Goal: Contribute content: Contribute content

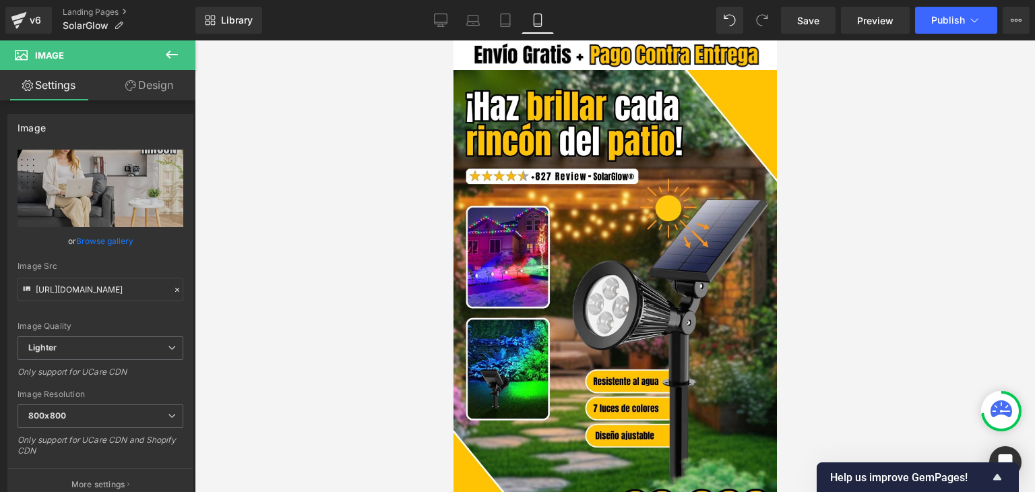
scroll to position [1280, 0]
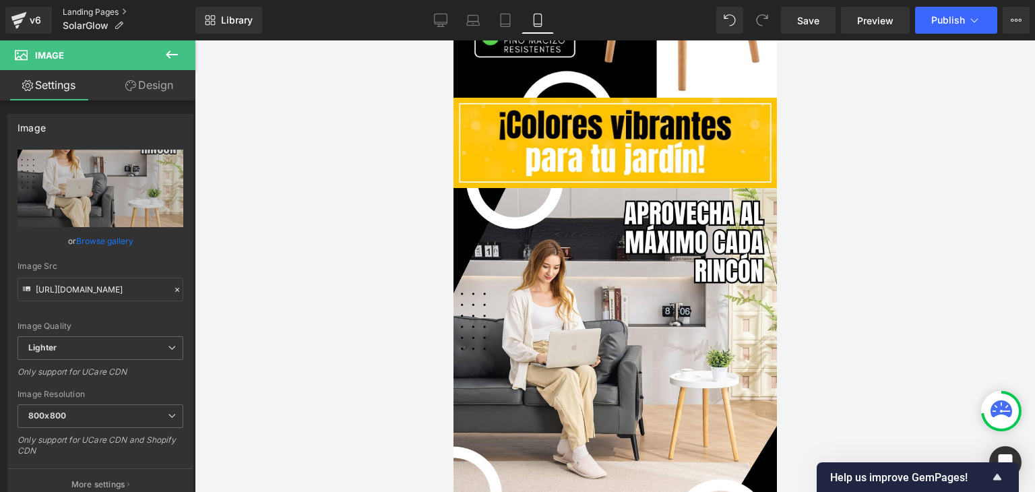
click at [94, 9] on link "Landing Pages" at bounding box center [129, 12] width 133 height 11
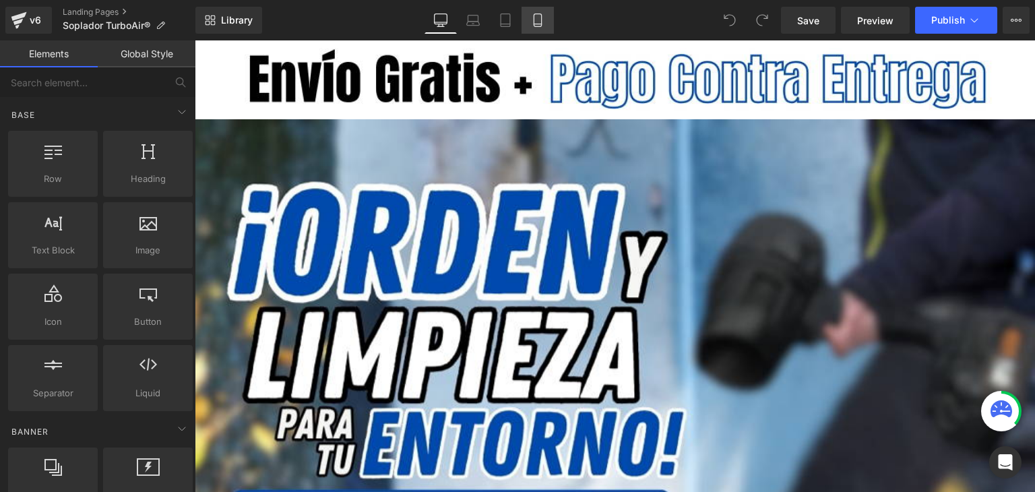
click at [539, 24] on icon at bounding box center [537, 24] width 7 height 0
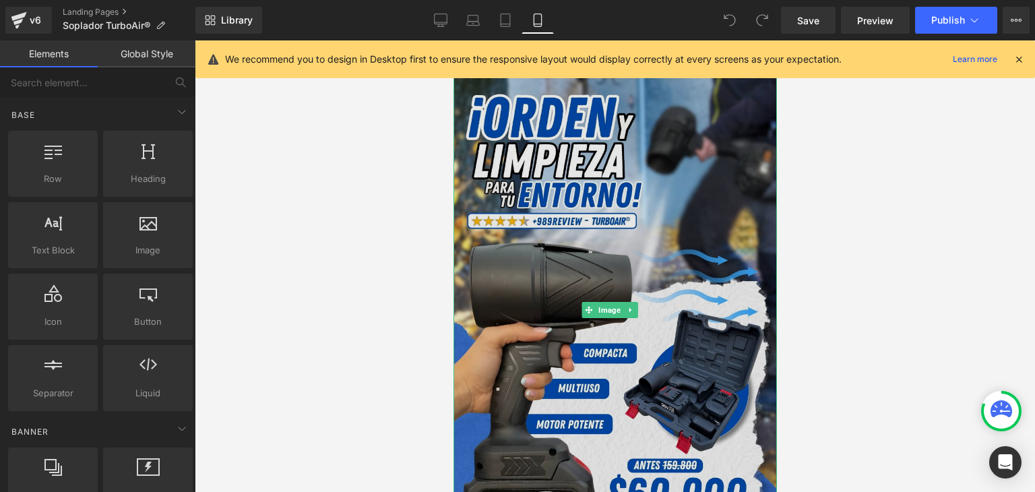
click at [655, 226] on img at bounding box center [614, 309] width 323 height 479
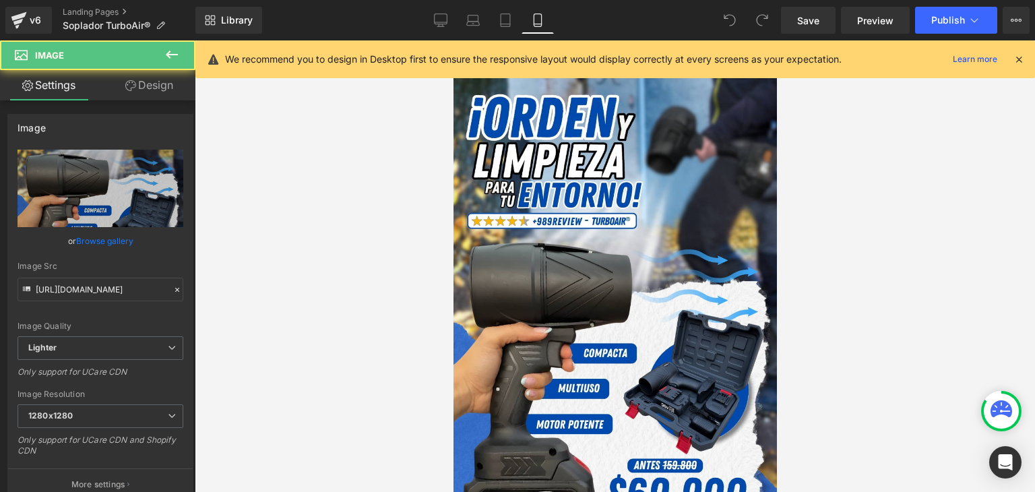
click at [1018, 53] on icon at bounding box center [1019, 59] width 12 height 12
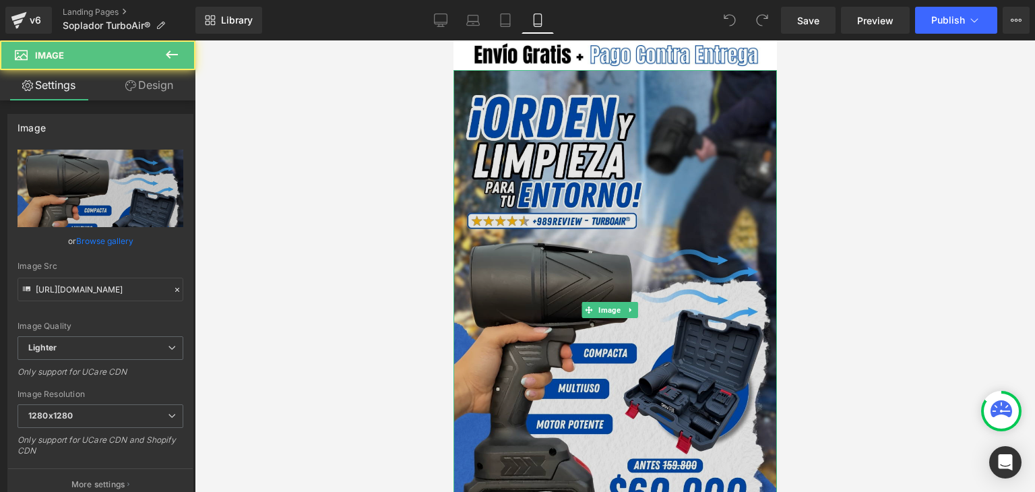
click at [676, 170] on img at bounding box center [614, 309] width 323 height 479
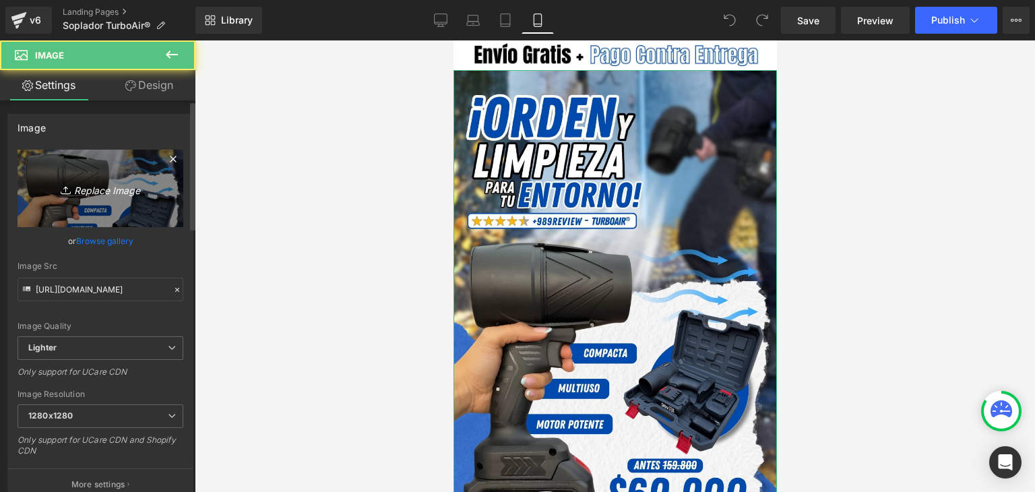
click at [101, 185] on icon "Replace Image" at bounding box center [100, 188] width 108 height 17
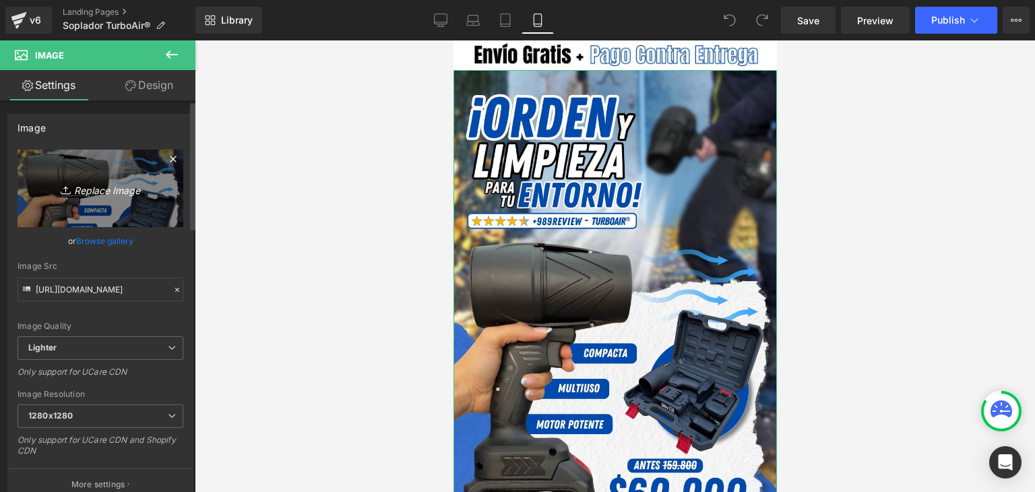
type input "C:\fakepath\IMG_2797.webp"
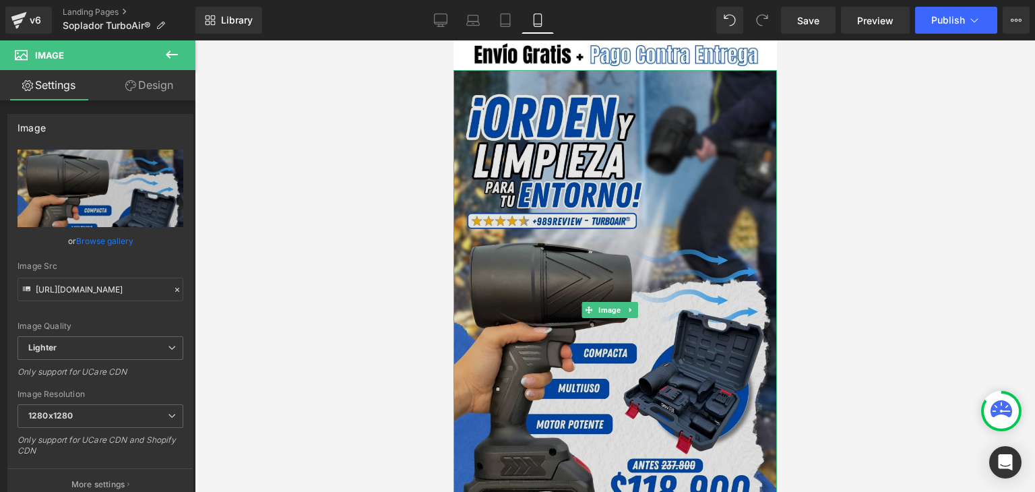
type input "https://ucarecdn.com/769dfb95-8298-43ca-bbfc-2f201233e408/-/format/auto/-/previ…"
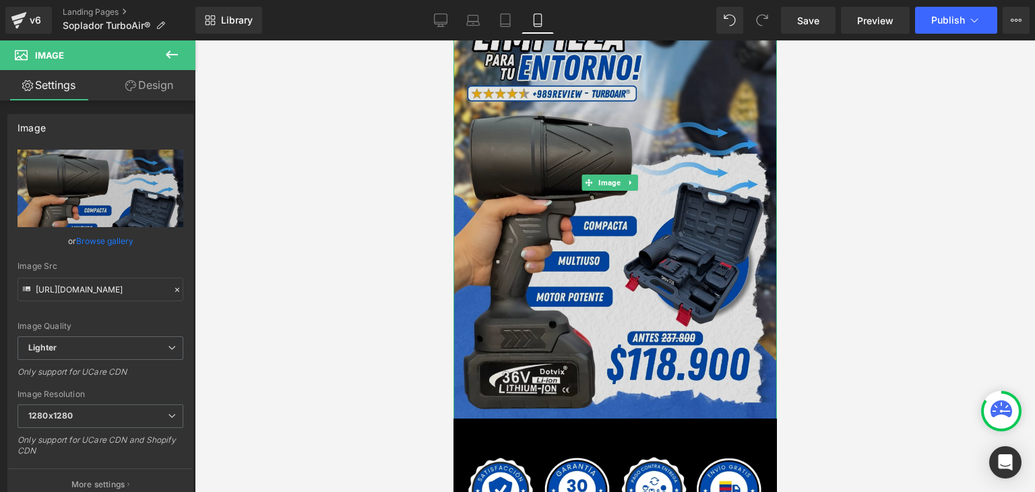
scroll to position [135, 0]
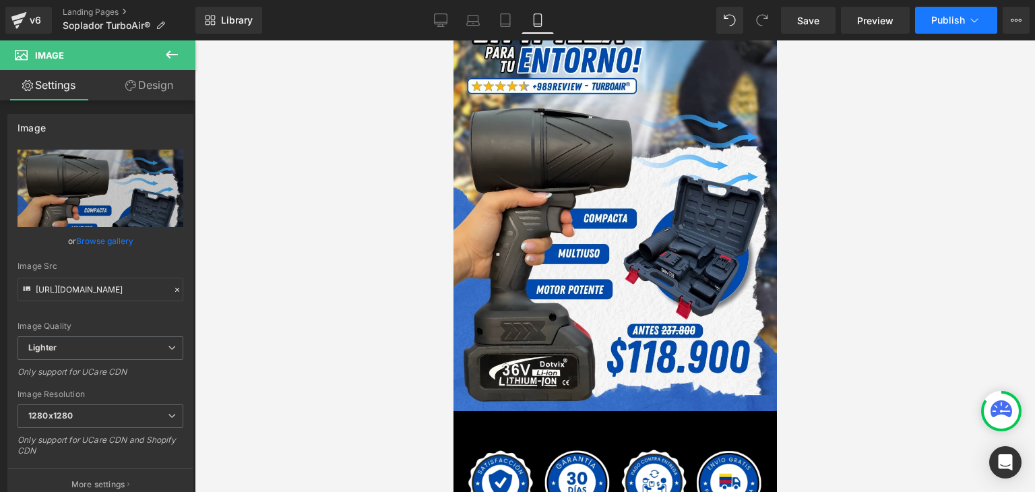
click at [960, 11] on button "Publish" at bounding box center [956, 20] width 82 height 27
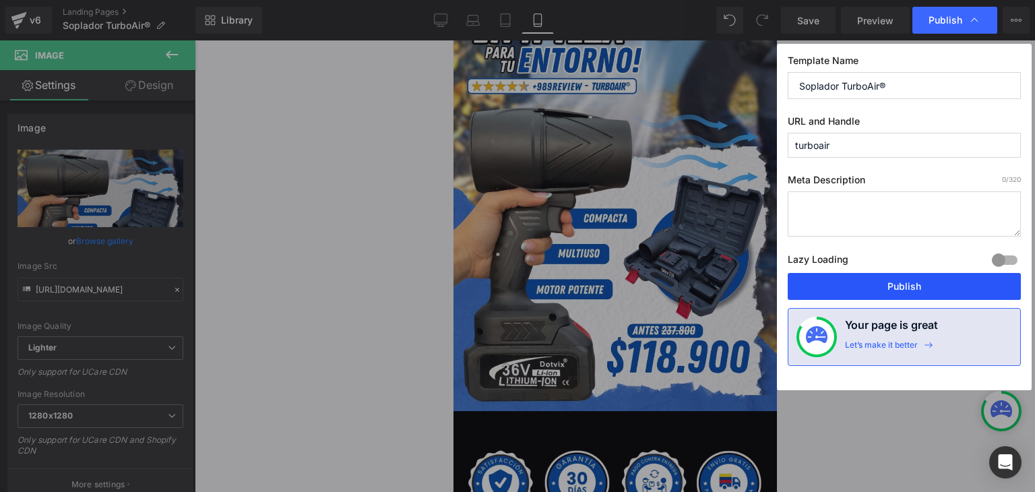
click at [909, 285] on button "Publish" at bounding box center [904, 286] width 233 height 27
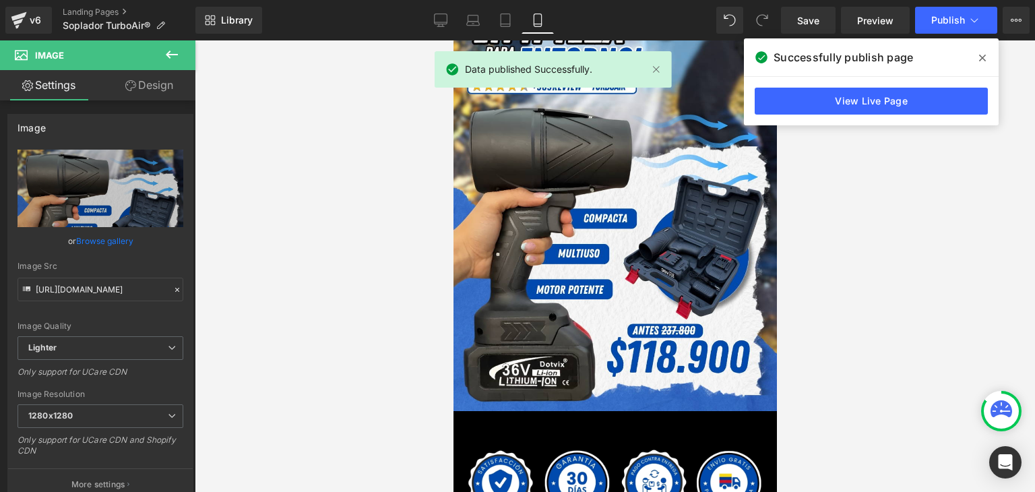
click at [981, 47] on span at bounding box center [983, 58] width 22 height 22
click at [966, 22] on button "Publish" at bounding box center [956, 20] width 82 height 27
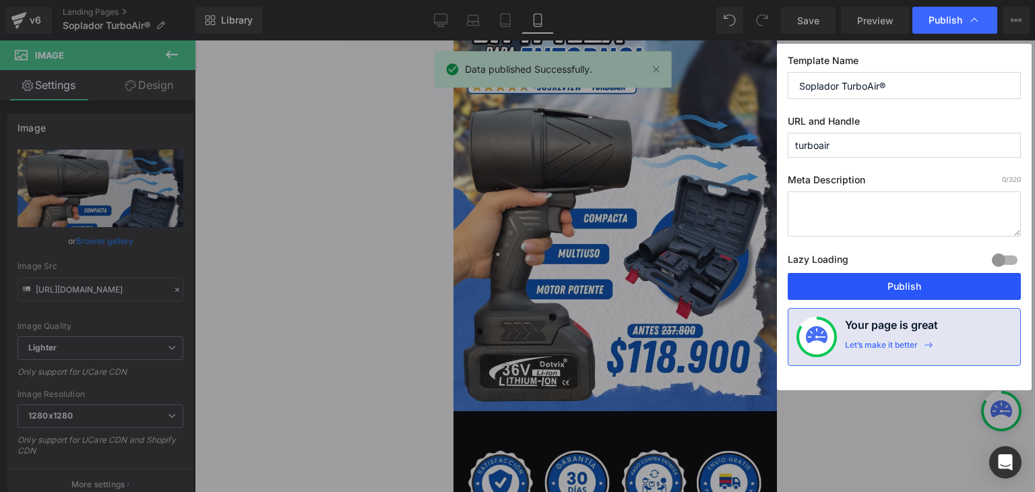
click at [898, 286] on button "Publish" at bounding box center [904, 286] width 233 height 27
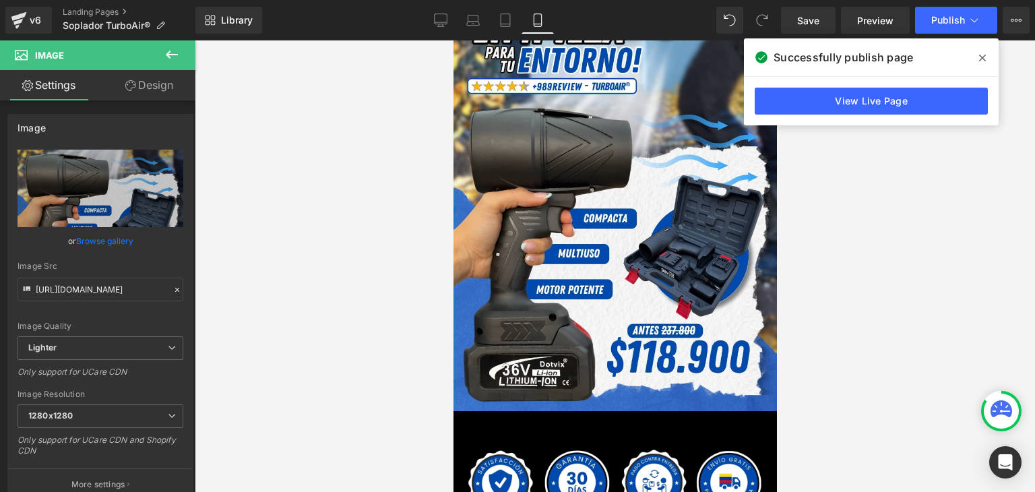
click at [978, 56] on span at bounding box center [983, 58] width 22 height 22
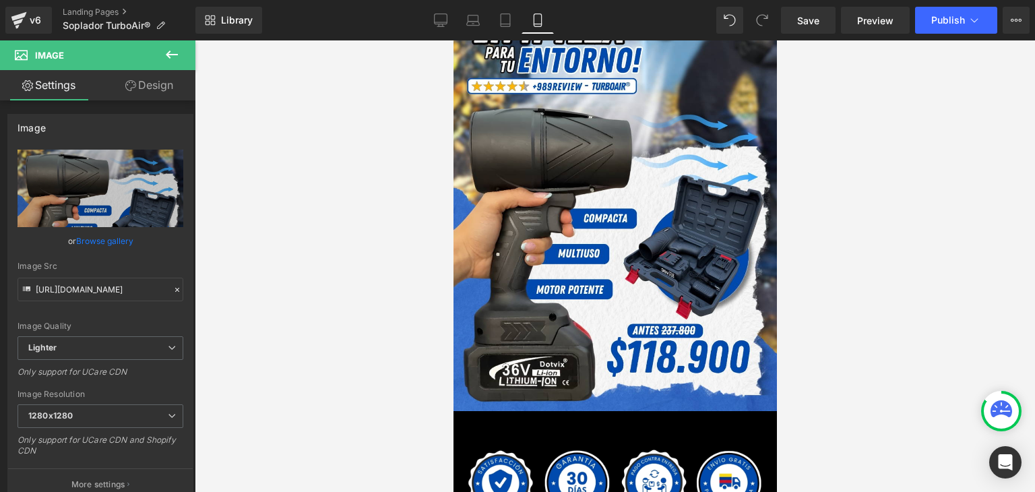
click at [94, 3] on div "v6 Landing Pages Soplador TurboAir®" at bounding box center [97, 20] width 195 height 40
click at [95, 10] on link "Landing Pages" at bounding box center [129, 12] width 133 height 11
